Goal: Transaction & Acquisition: Purchase product/service

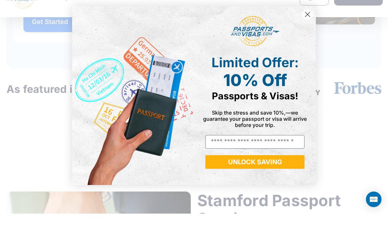
scroll to position [234, 0]
click at [310, 32] on circle "Close dialog" at bounding box center [308, 37] width 11 height 11
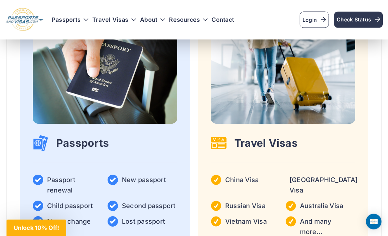
scroll to position [1073, 0]
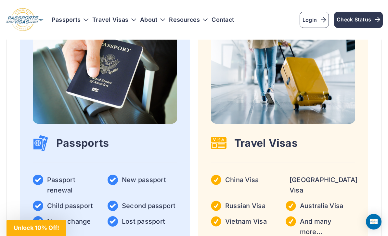
scroll to position [1094, 0]
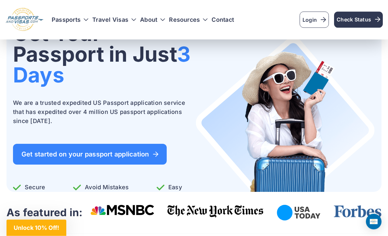
scroll to position [50, 0]
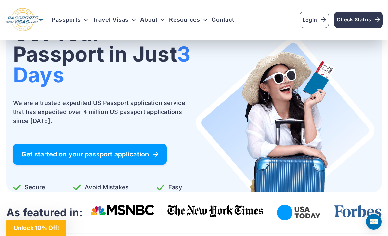
click at [99, 151] on span "Get started on your passport application" at bounding box center [89, 154] width 137 height 7
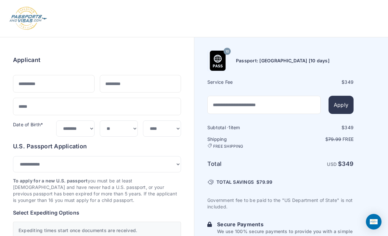
select select "***"
